Goal: Communication & Community: Ask a question

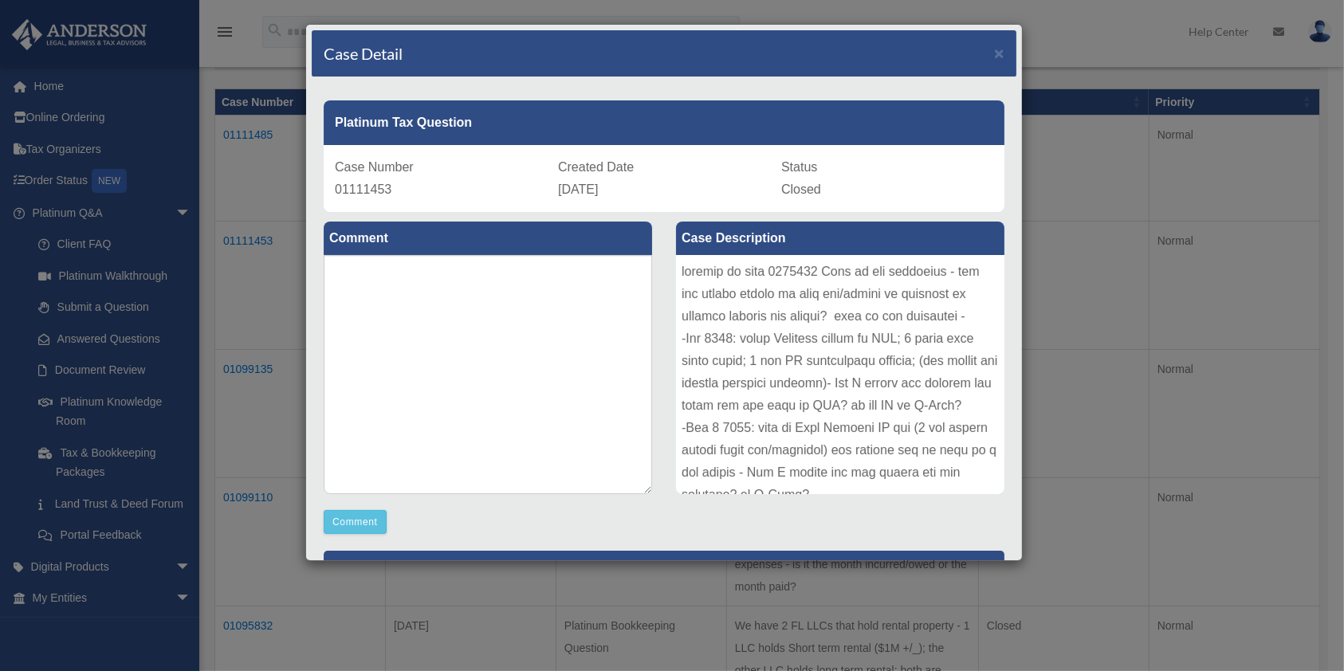
scroll to position [233, 0]
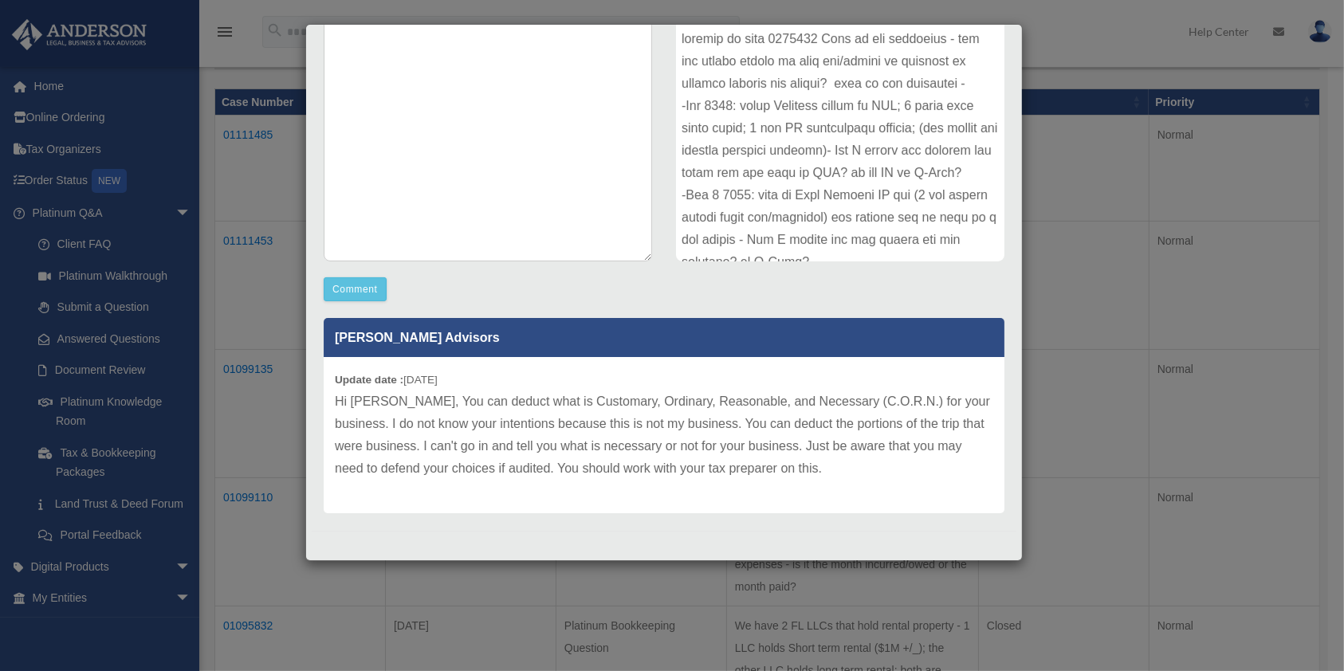
click at [1232, 426] on div "Case Detail × Platinum Tax Question Case Number 01111453 Created Date [DATE] St…" at bounding box center [672, 335] width 1344 height 671
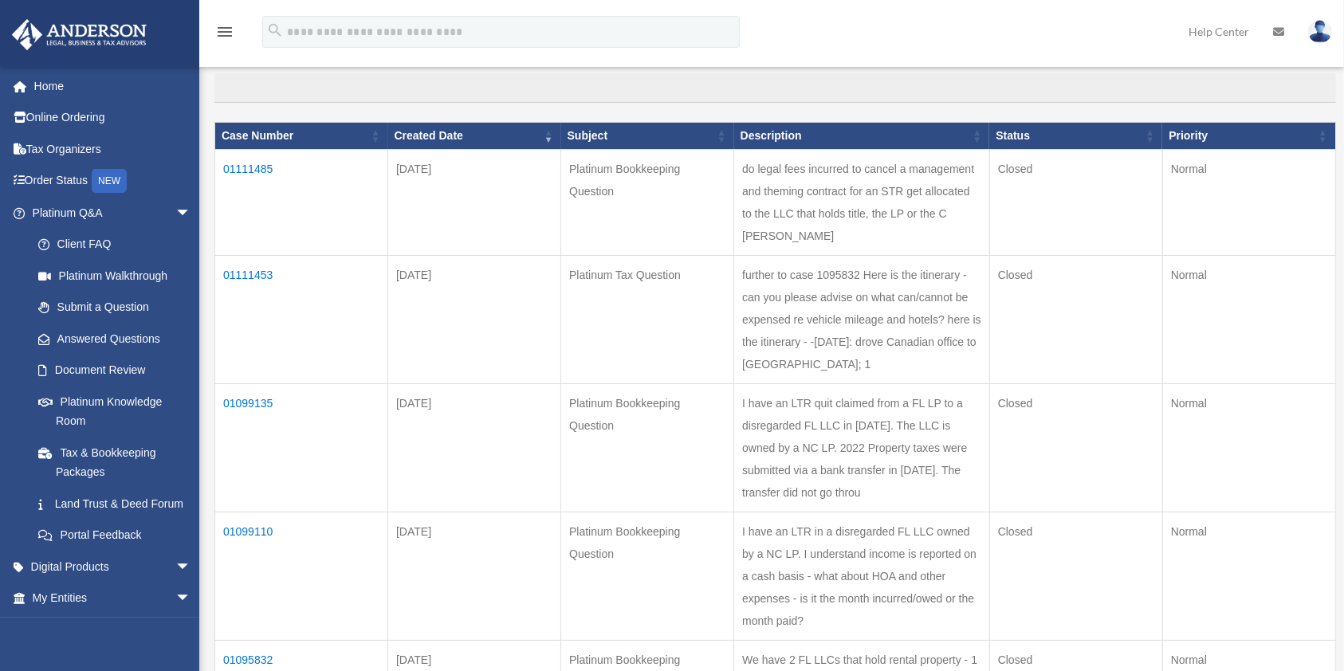
scroll to position [212, 0]
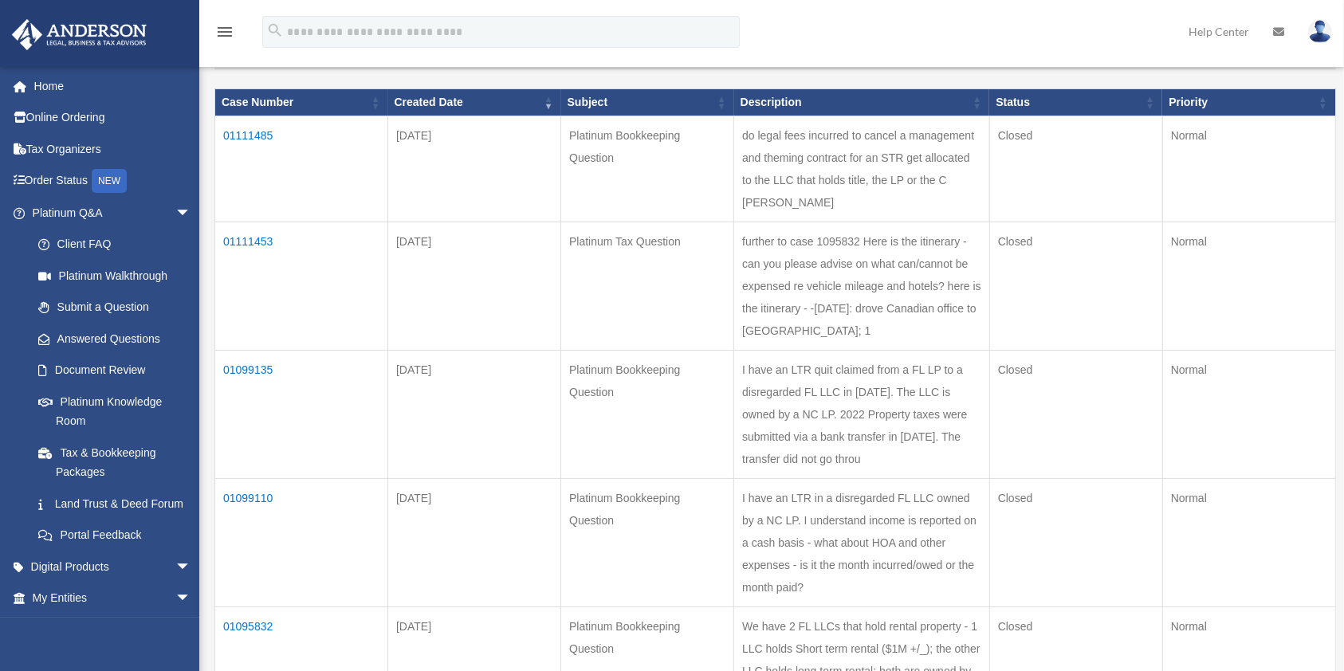
click at [242, 133] on td "01111485" at bounding box center [301, 169] width 173 height 106
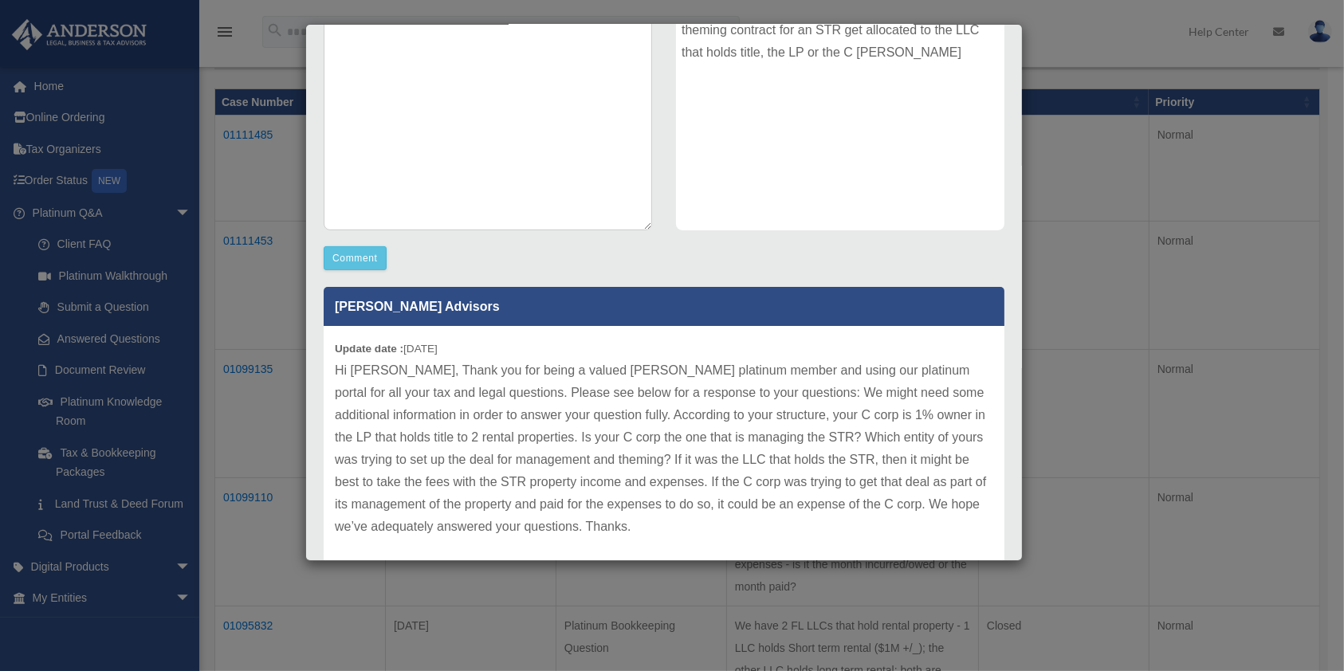
scroll to position [322, 0]
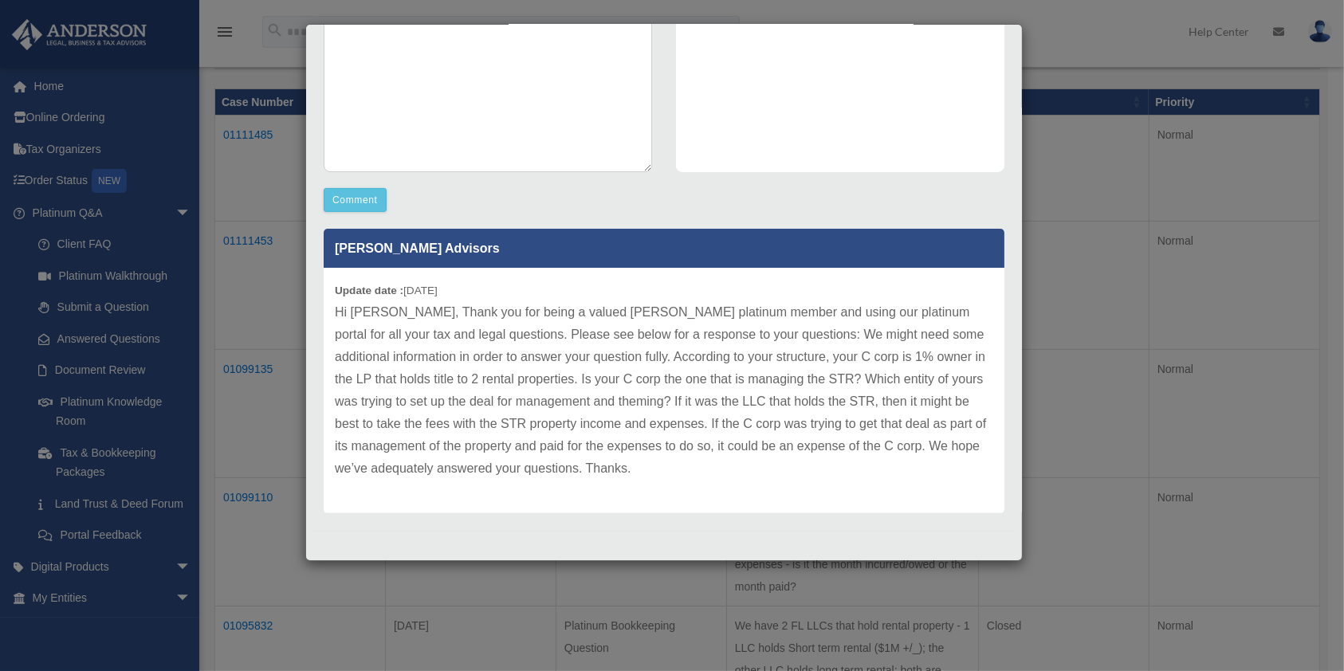
click at [1084, 438] on div "Case Detail × Platinum Bookkeeping Question Case Number 01111485 Created Date […" at bounding box center [672, 335] width 1344 height 671
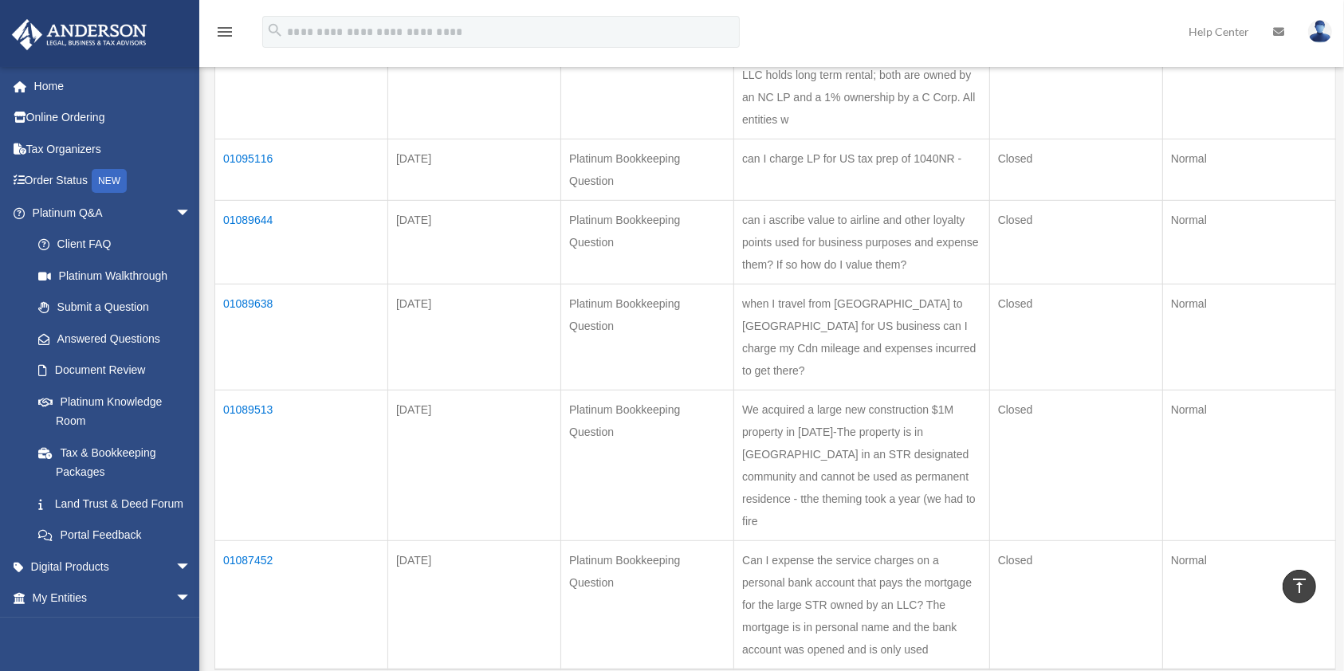
scroll to position [744, 0]
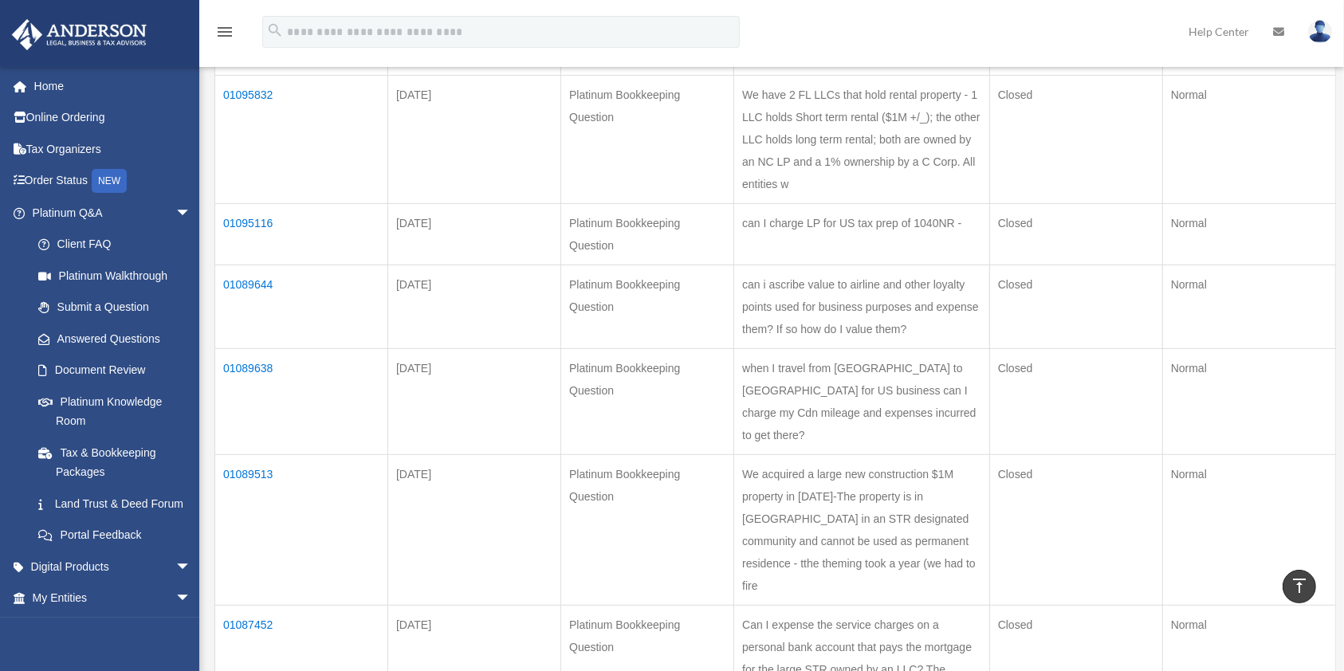
click at [250, 349] on td "01089644" at bounding box center [301, 307] width 173 height 84
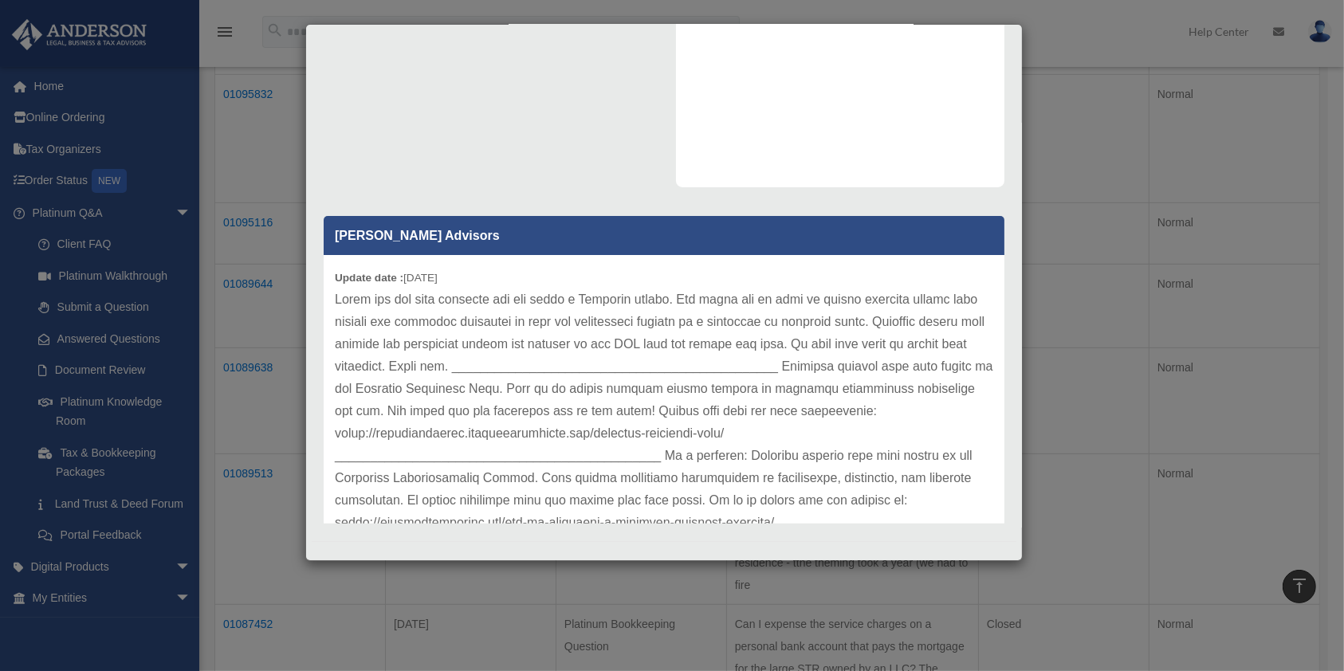
scroll to position [317, 0]
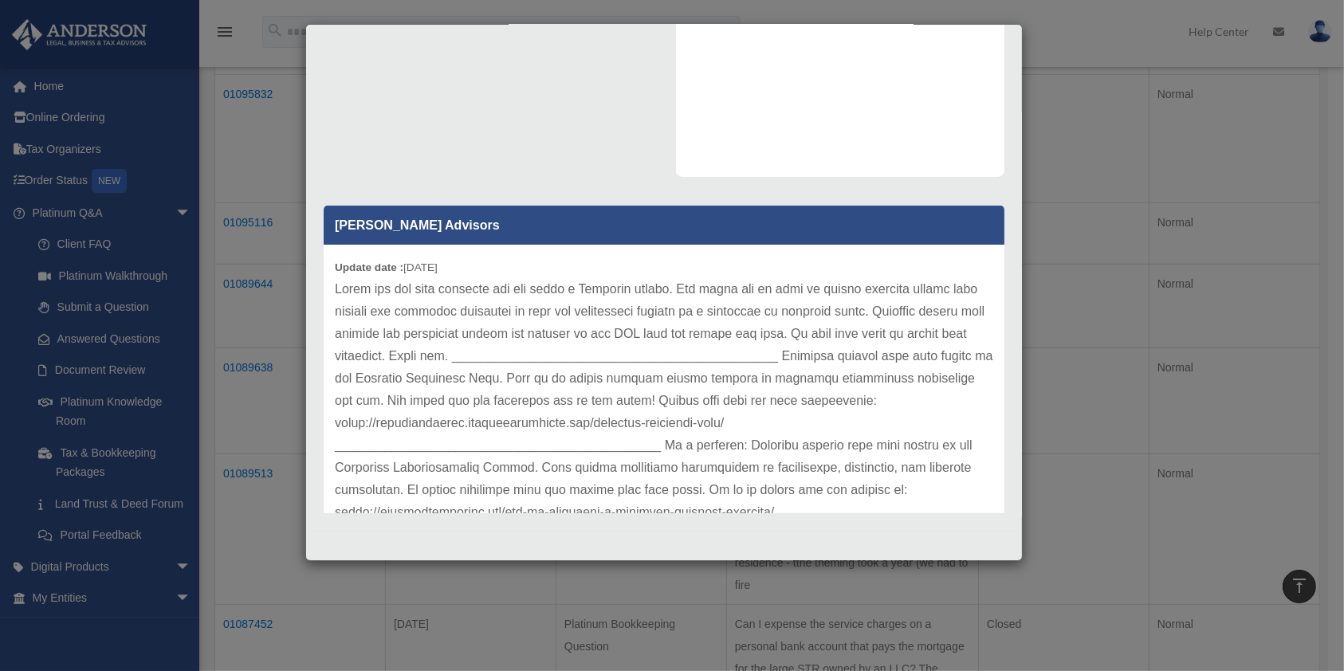
click at [1254, 297] on div "Case Detail × Platinum Bookkeeping Question Case Number 01089644 Created Date […" at bounding box center [672, 335] width 1344 height 671
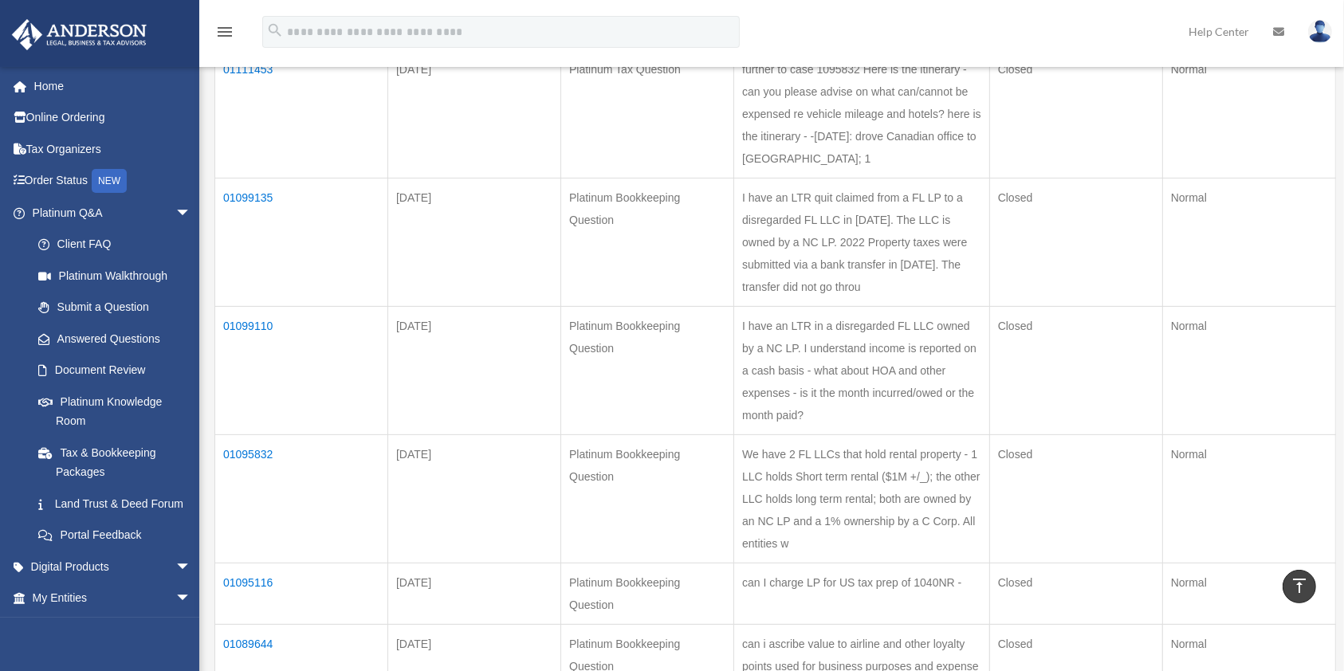
scroll to position [212, 0]
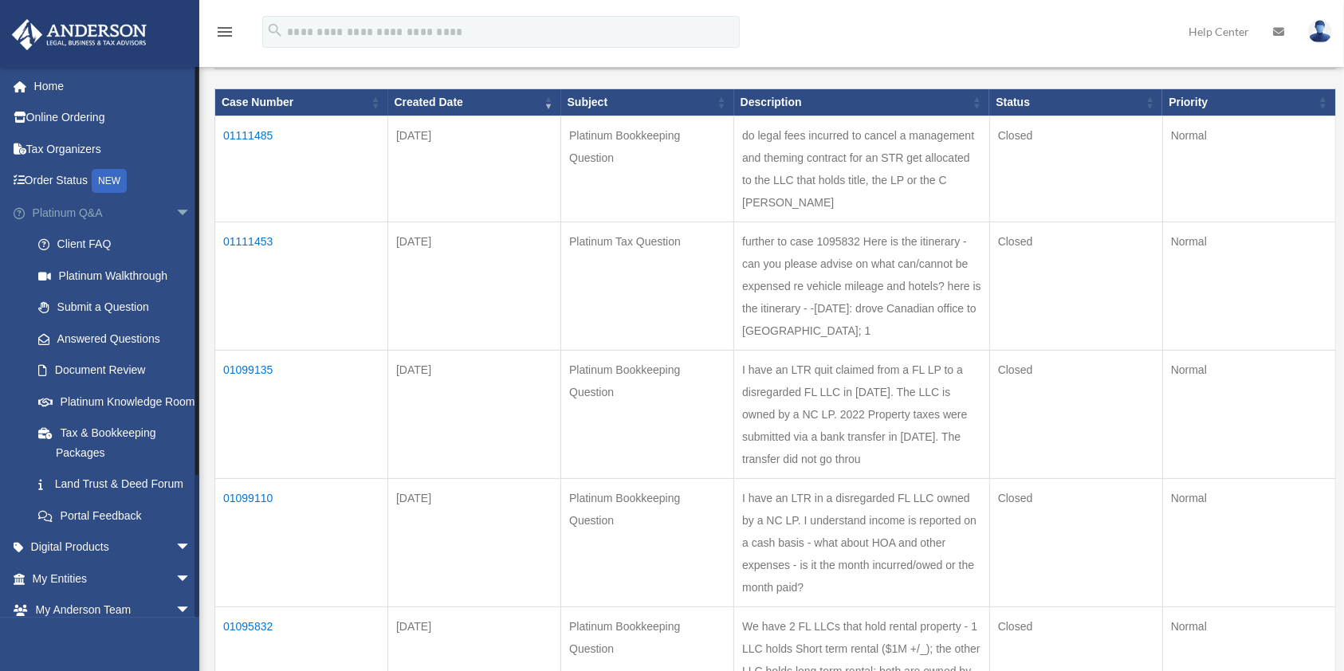
click at [175, 207] on span "arrow_drop_down" at bounding box center [191, 213] width 32 height 33
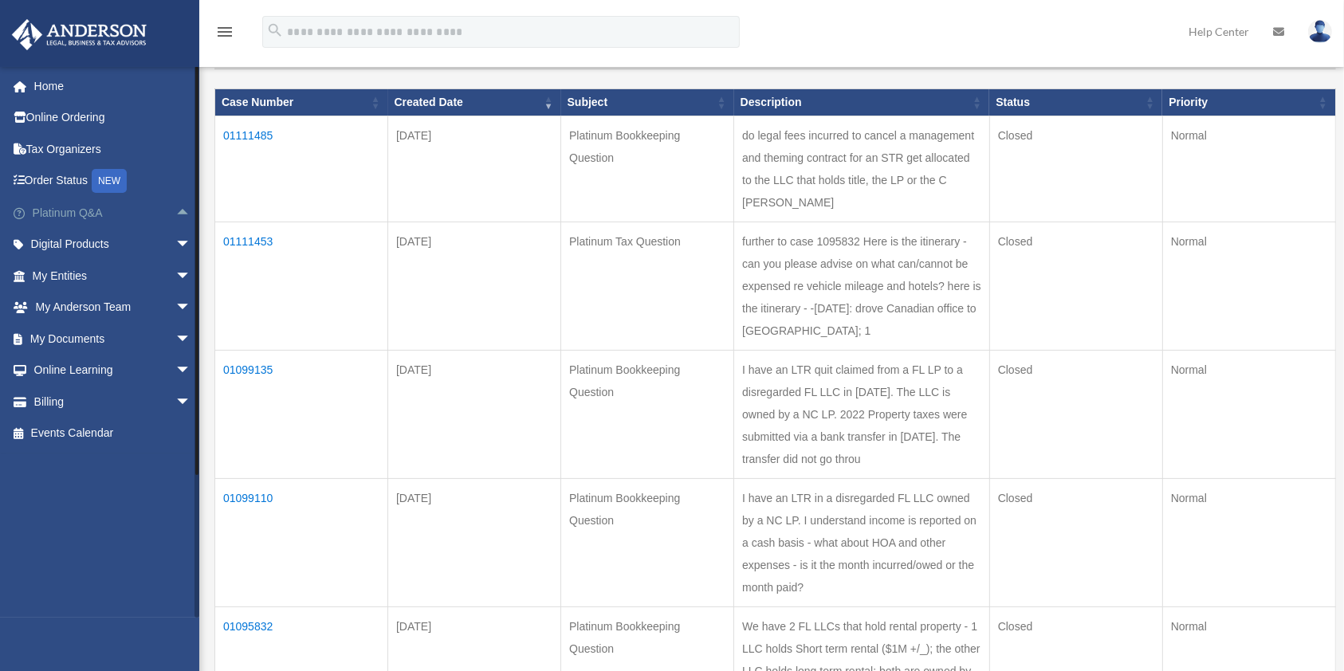
click at [77, 217] on link "Platinum Q&A arrow_drop_up" at bounding box center [113, 213] width 204 height 32
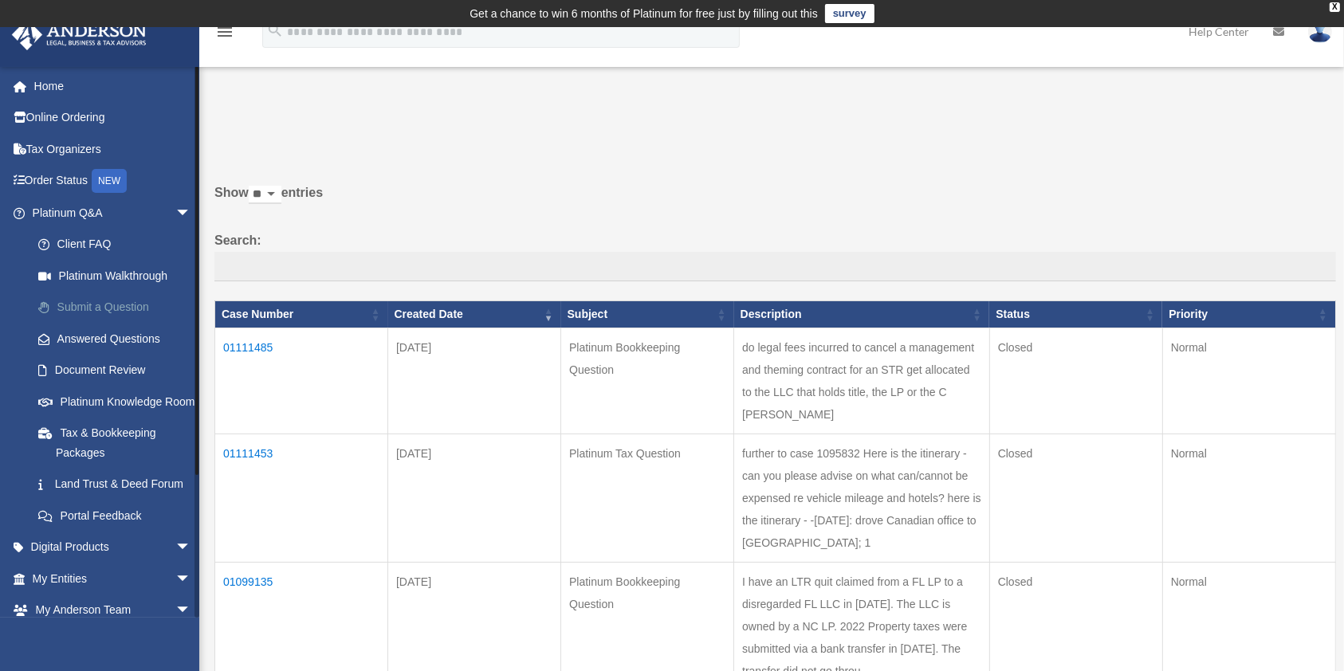
click at [106, 304] on link "Submit a Question" at bounding box center [118, 308] width 193 height 32
click at [92, 312] on link "Submit a Question" at bounding box center [118, 308] width 193 height 32
click at [102, 304] on link "Submit a Question" at bounding box center [118, 308] width 193 height 32
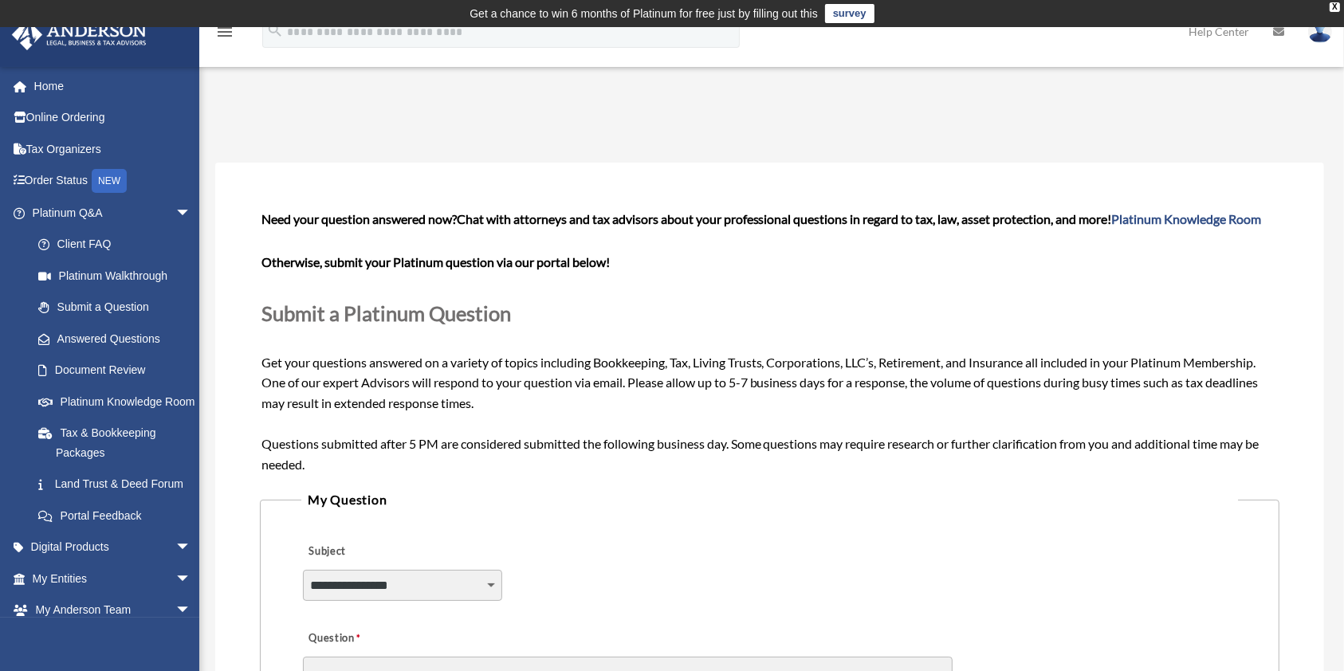
click at [492, 576] on select "**********" at bounding box center [402, 585] width 199 height 30
select select "******"
click at [303, 570] on select "**********" at bounding box center [402, 585] width 199 height 30
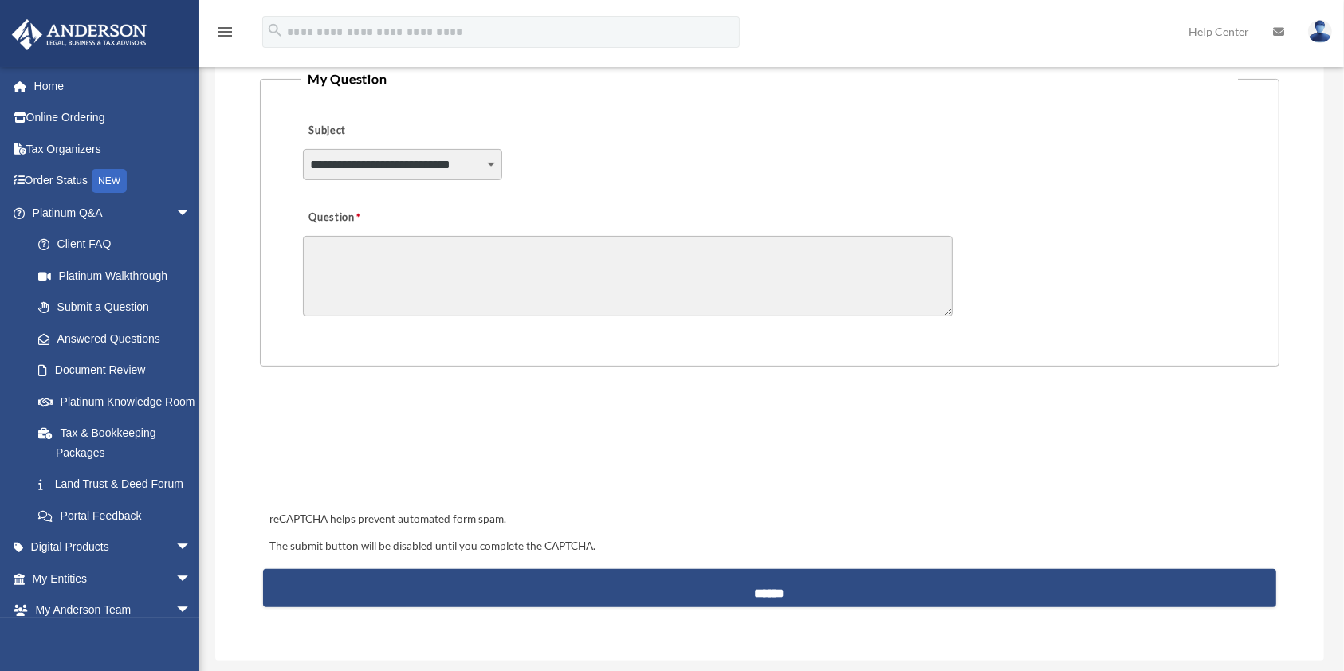
scroll to position [425, 0]
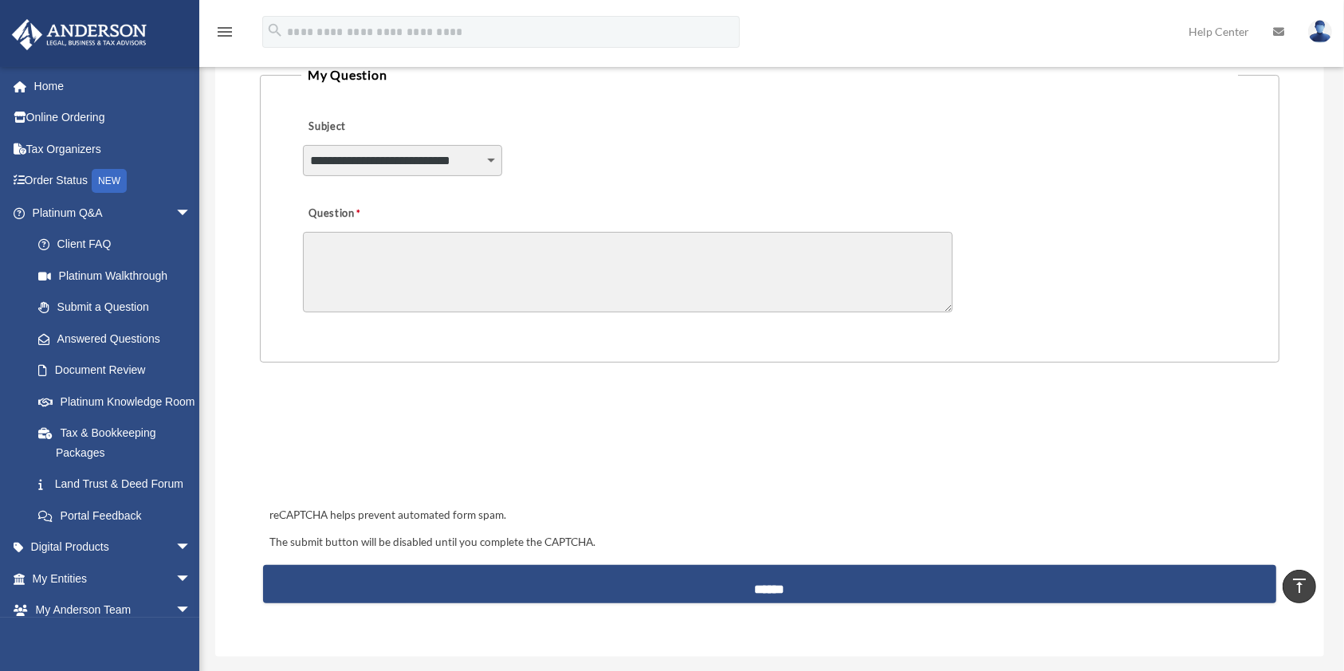
click at [316, 239] on textarea "Question" at bounding box center [628, 272] width 650 height 81
type textarea "**********"
